Goal: Task Accomplishment & Management: Use online tool/utility

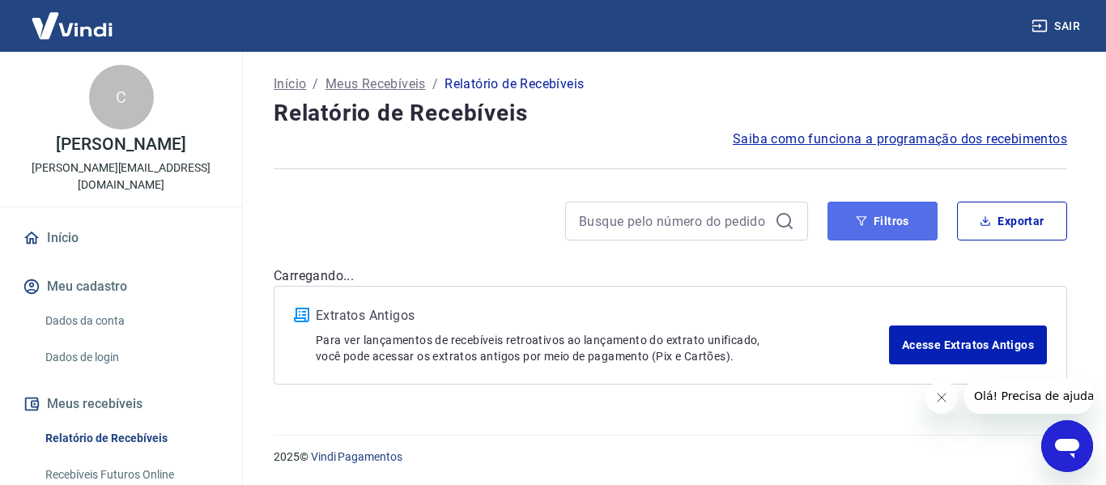
drag, startPoint x: 867, startPoint y: 219, endPoint x: 837, endPoint y: 227, distance: 31.2
click at [868, 219] on button "Filtros" at bounding box center [882, 221] width 110 height 39
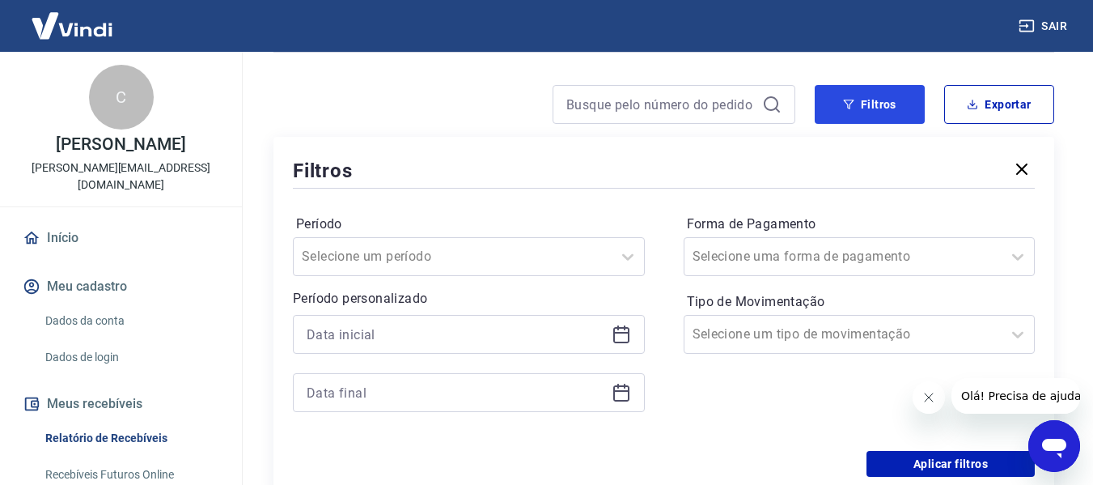
scroll to position [162, 0]
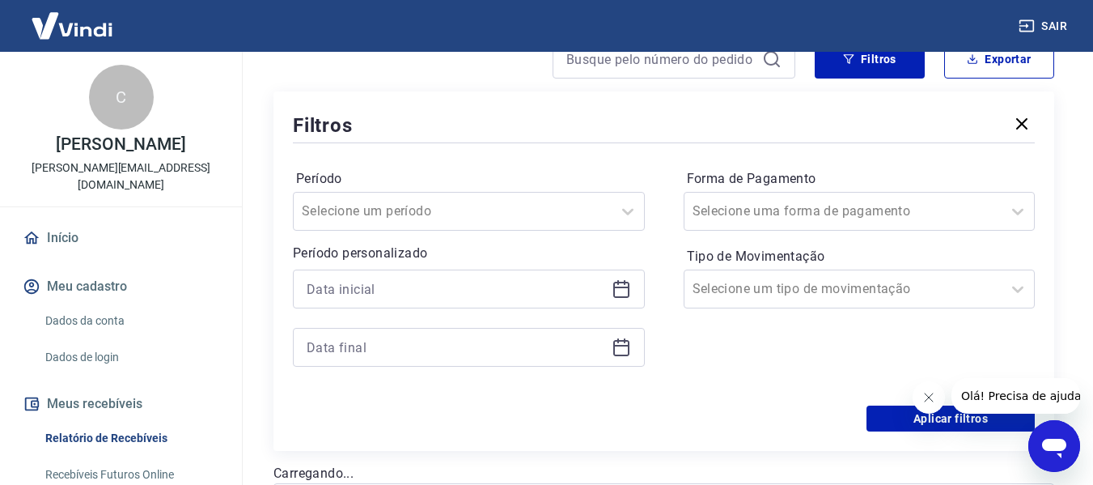
click at [627, 286] on icon at bounding box center [621, 288] width 19 height 19
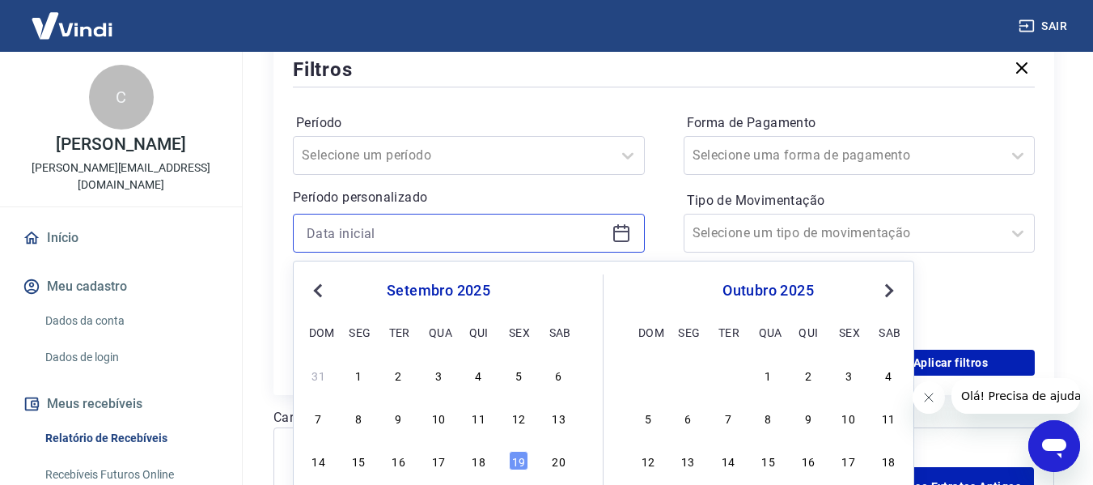
scroll to position [243, 0]
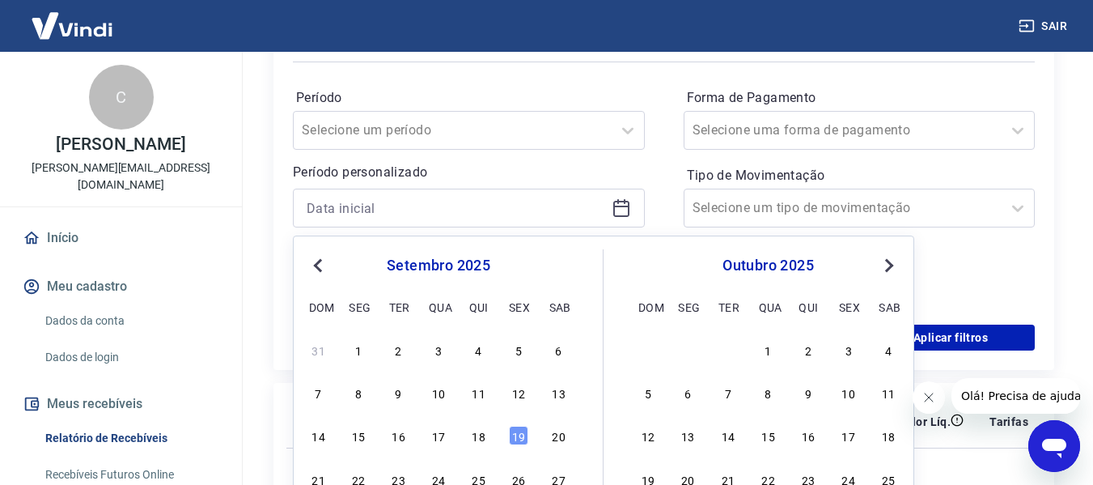
drag, startPoint x: 484, startPoint y: 434, endPoint x: 623, endPoint y: 218, distance: 257.0
click at [484, 433] on div "18" at bounding box center [478, 435] width 19 height 19
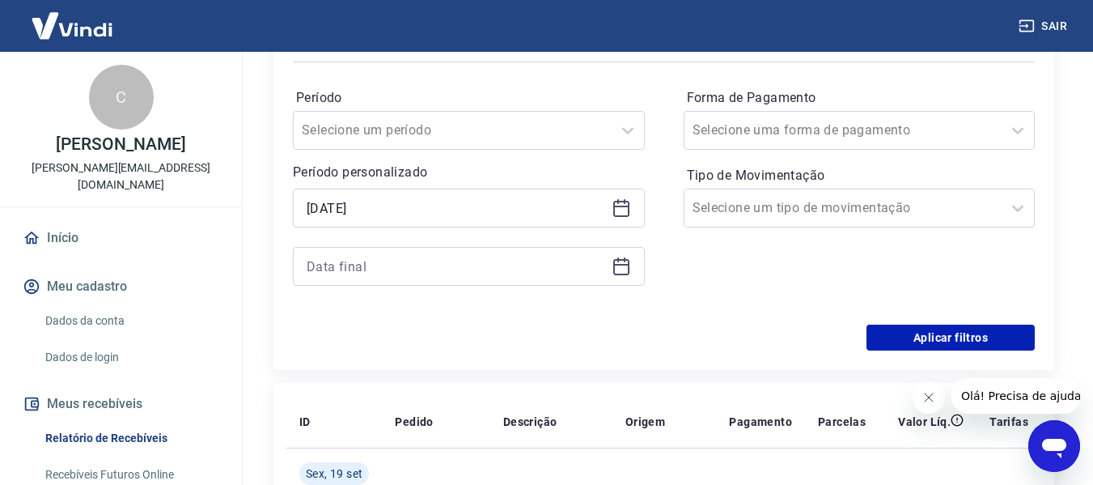
type input "[DATE]"
click at [620, 265] on icon at bounding box center [621, 265] width 16 height 2
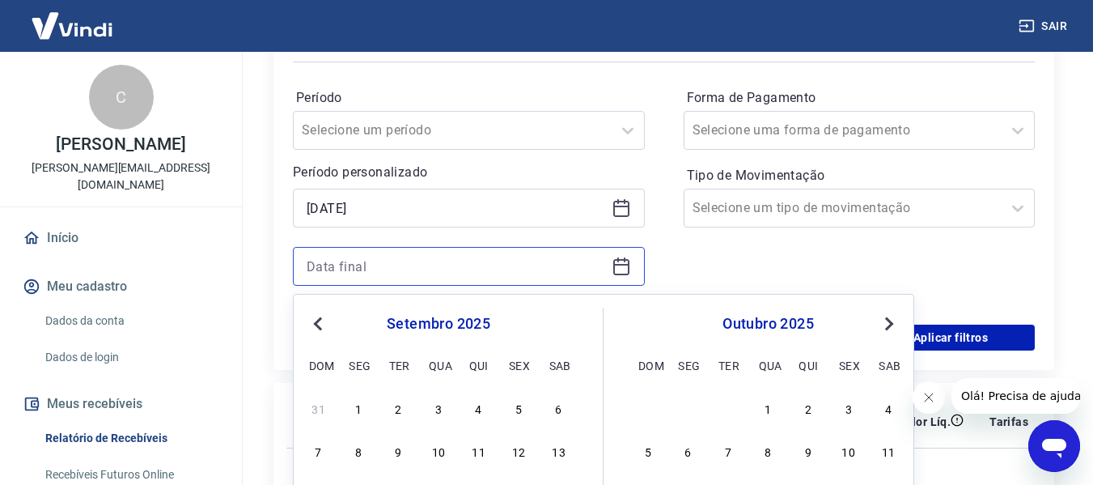
scroll to position [324, 0]
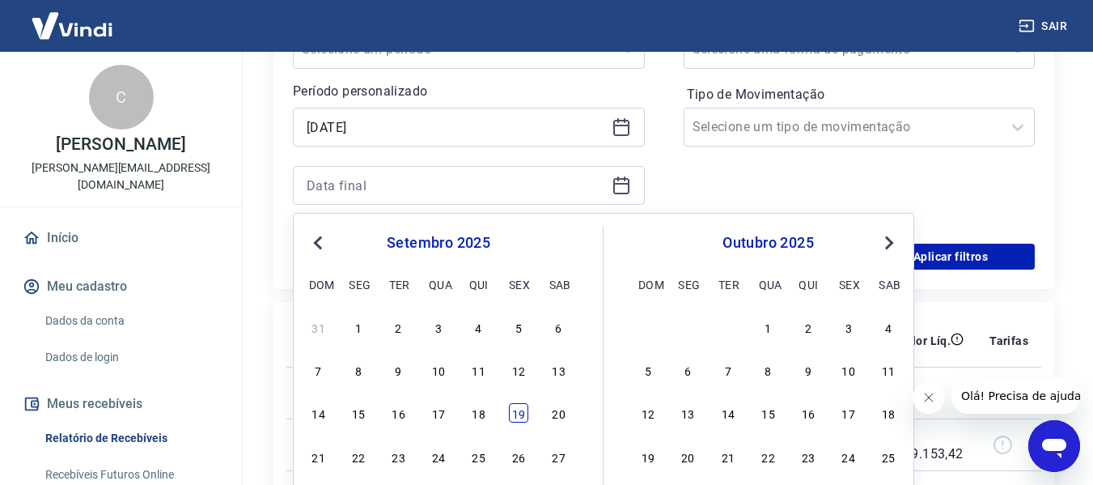
click at [513, 405] on div "19" at bounding box center [518, 412] width 19 height 19
type input "[DATE]"
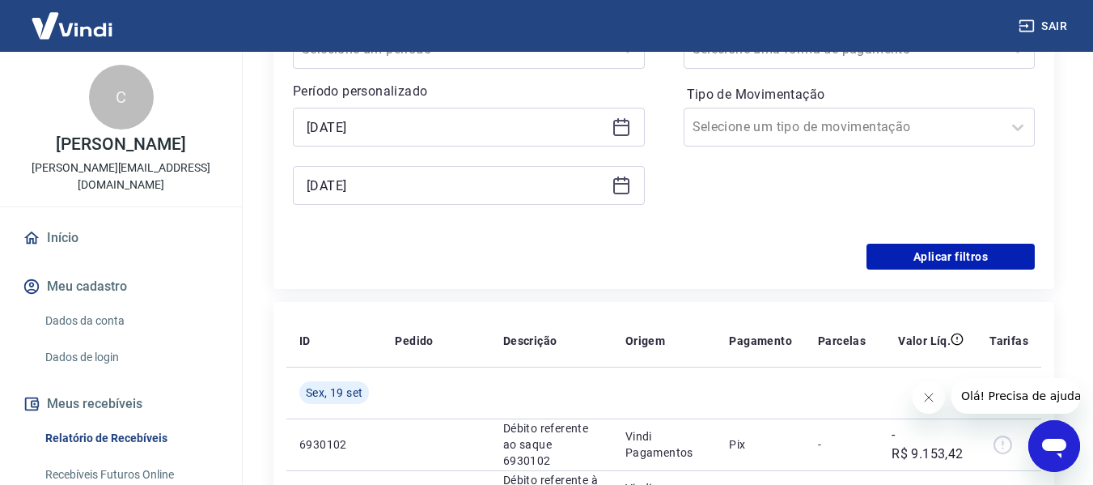
scroll to position [243, 0]
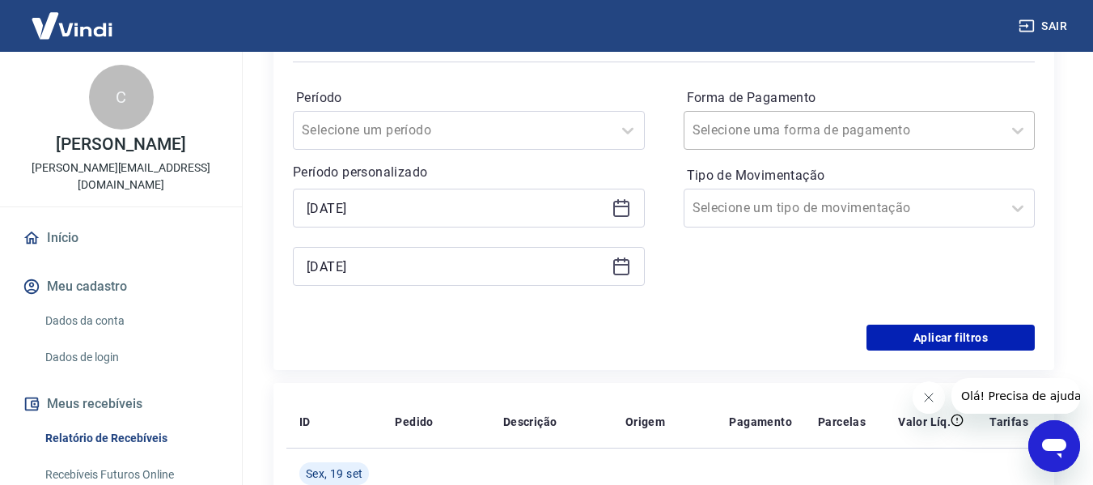
click at [800, 134] on input "Forma de Pagamento" at bounding box center [774, 130] width 163 height 19
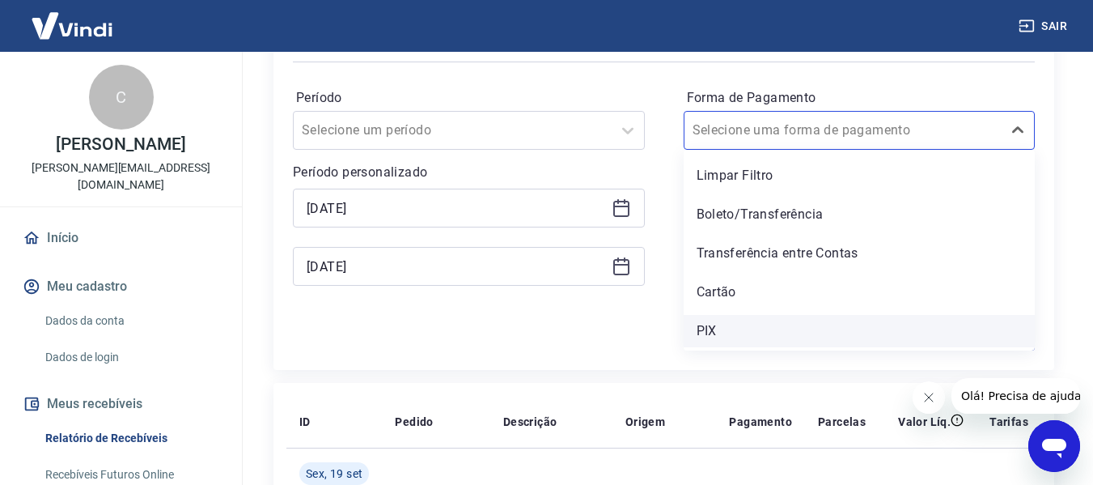
click at [707, 326] on div "PIX" at bounding box center [860, 331] width 352 height 32
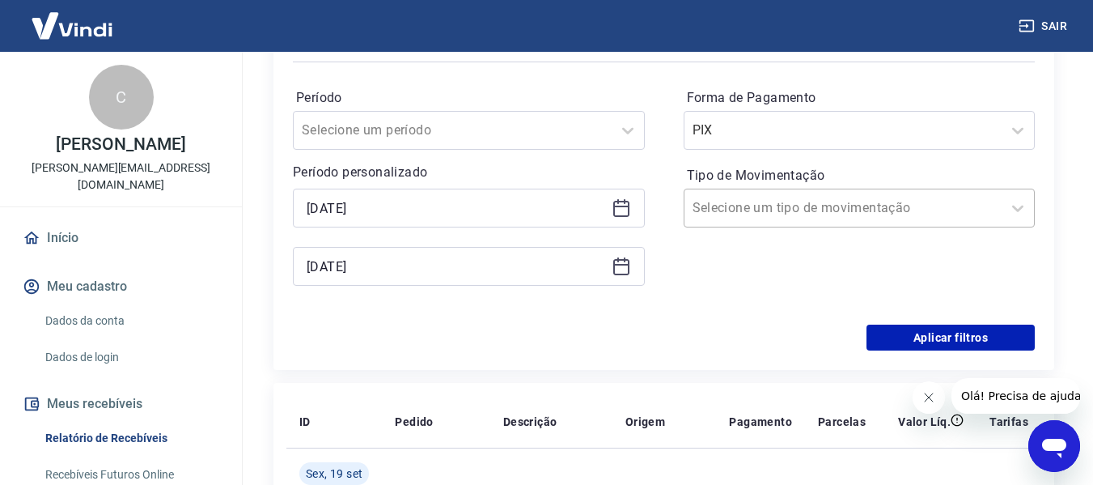
click at [746, 213] on input "Tipo de Movimentação" at bounding box center [774, 207] width 163 height 19
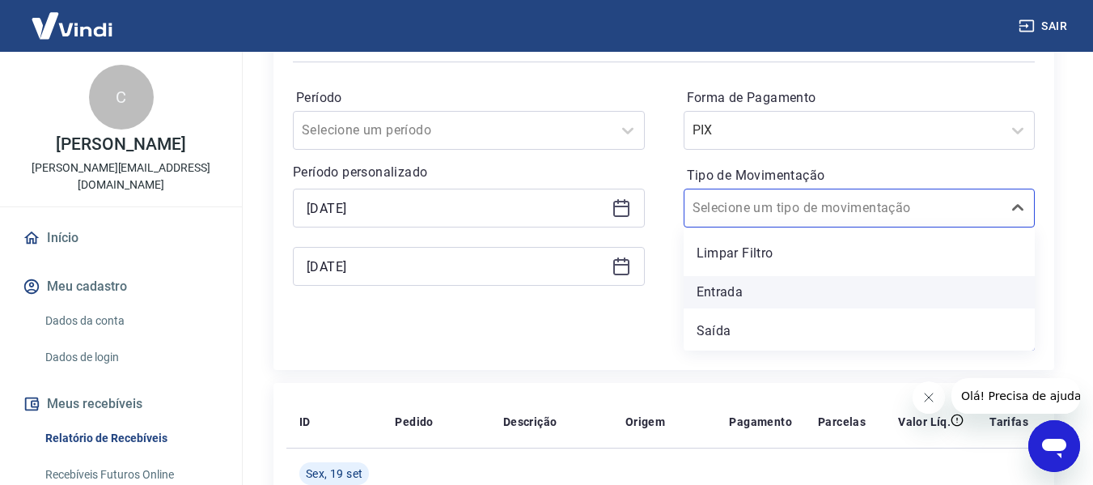
click at [737, 289] on div "Entrada" at bounding box center [860, 292] width 352 height 32
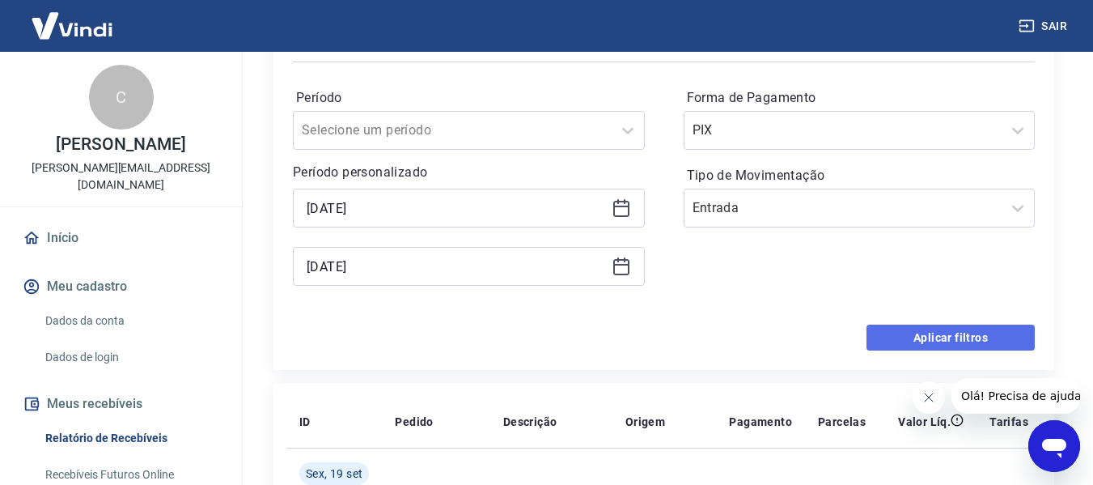
click at [941, 337] on button "Aplicar filtros" at bounding box center [951, 338] width 168 height 26
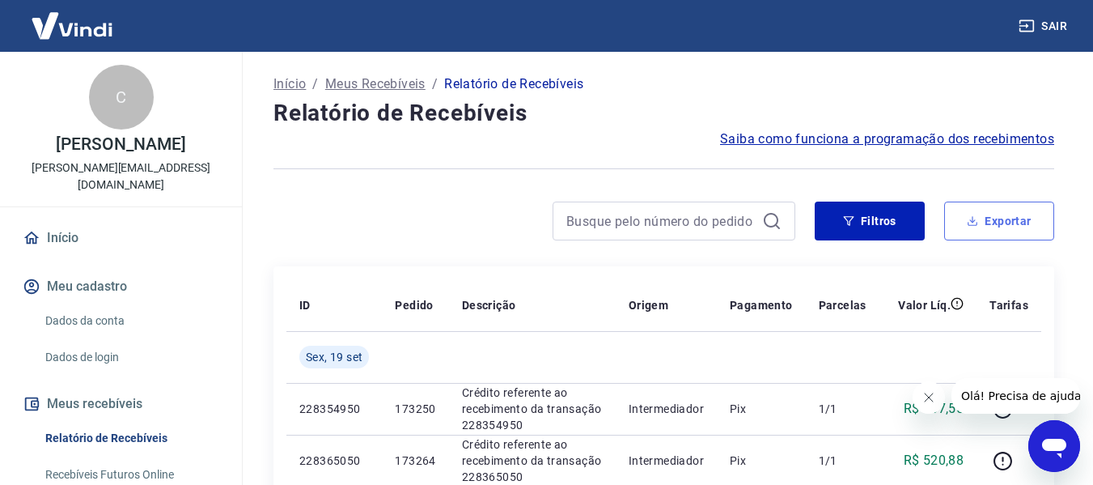
click at [1020, 226] on button "Exportar" at bounding box center [999, 221] width 110 height 39
type input "[DATE]"
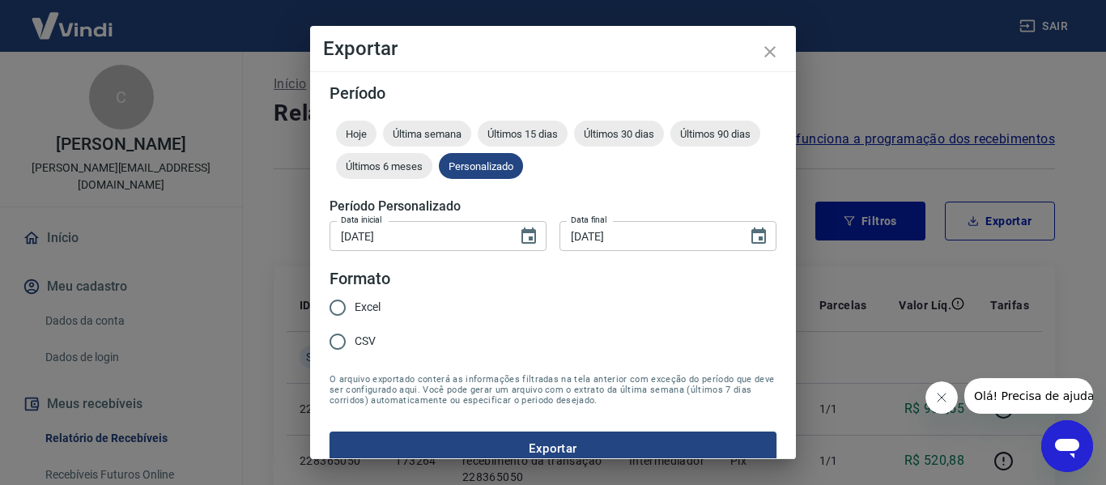
click at [358, 300] on span "Excel" at bounding box center [367, 307] width 26 height 17
click at [354, 300] on input "Excel" at bounding box center [337, 308] width 34 height 34
radio input "true"
click at [554, 441] on button "Exportar" at bounding box center [552, 448] width 447 height 34
